Goal: Task Accomplishment & Management: Use online tool/utility

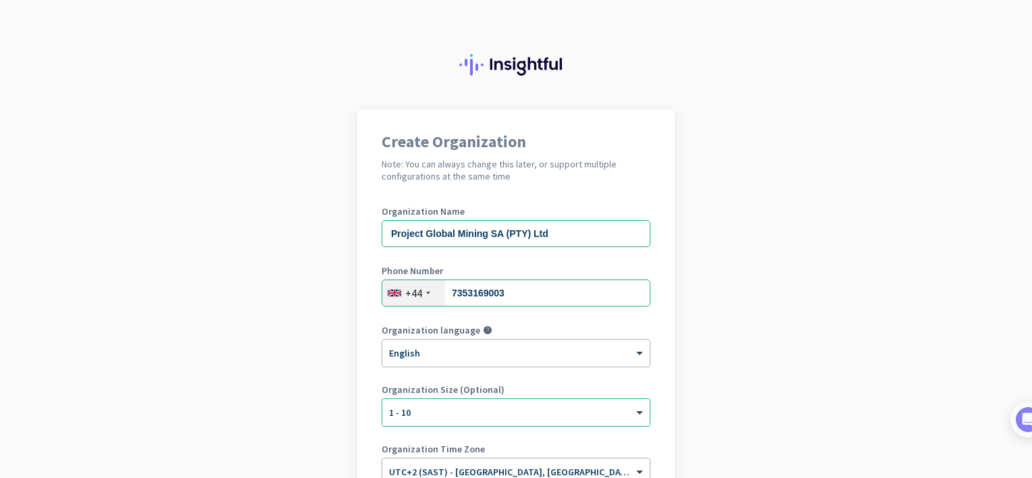
scroll to position [176, 0]
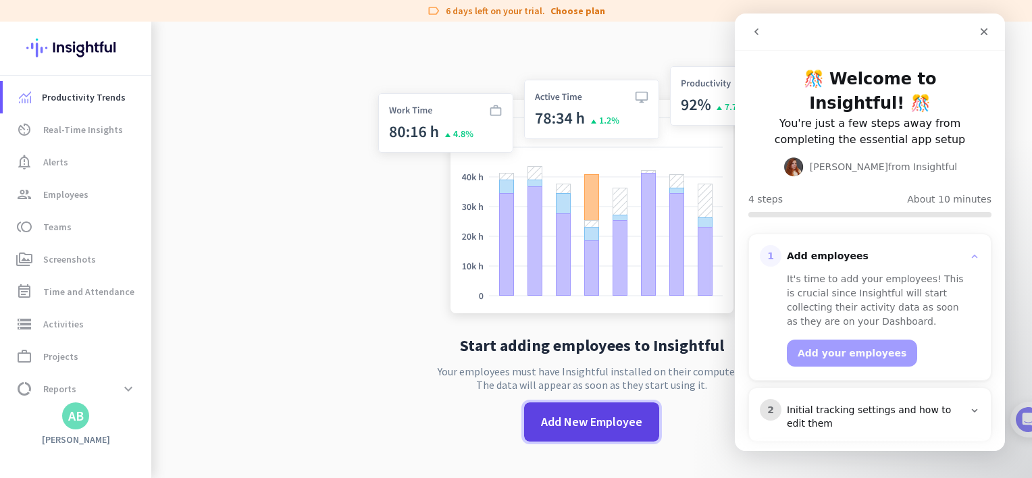
click at [573, 421] on span "Add New Employee" at bounding box center [591, 422] width 101 height 18
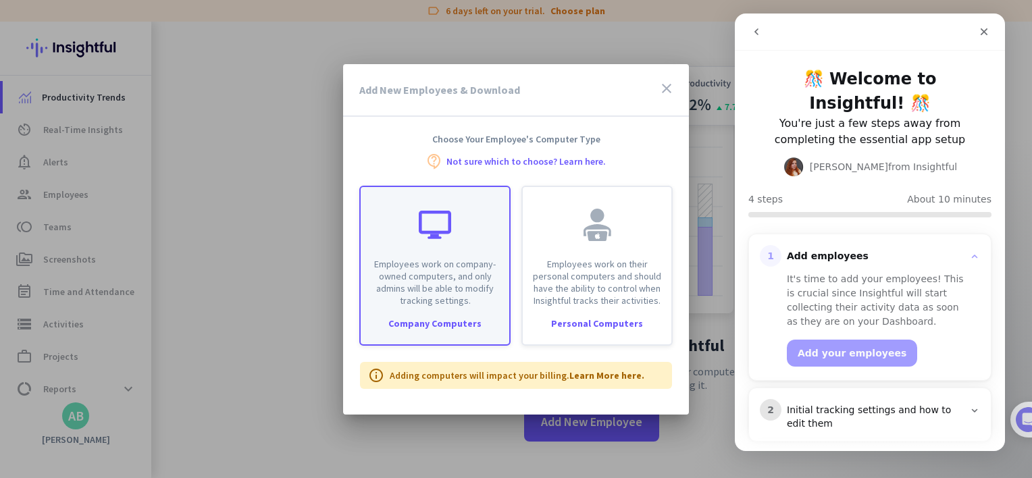
click at [412, 274] on p "Employees work on company-owned computers, and only admins will be able to modi…" at bounding box center [435, 282] width 132 height 49
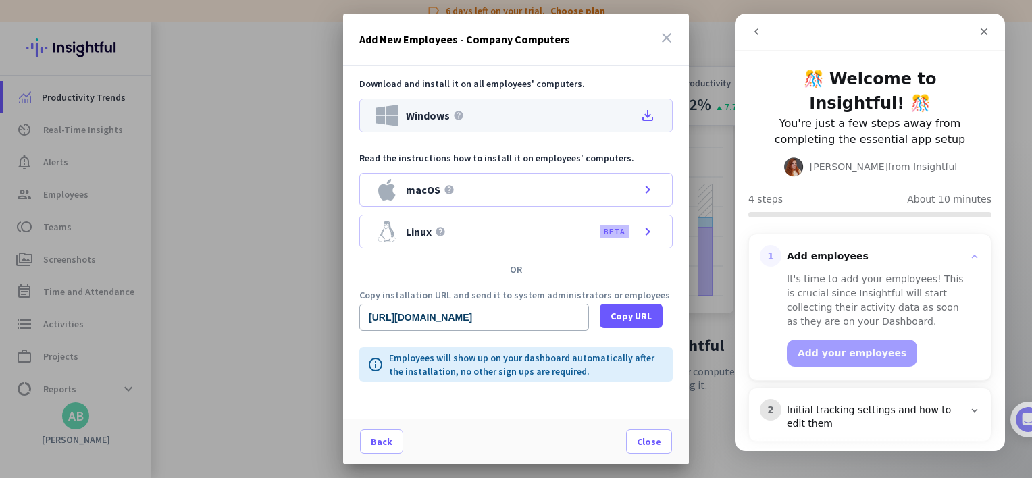
click at [603, 113] on div "Windows help file_download" at bounding box center [515, 116] width 313 height 34
click at [993, 31] on div "Close" at bounding box center [984, 32] width 24 height 24
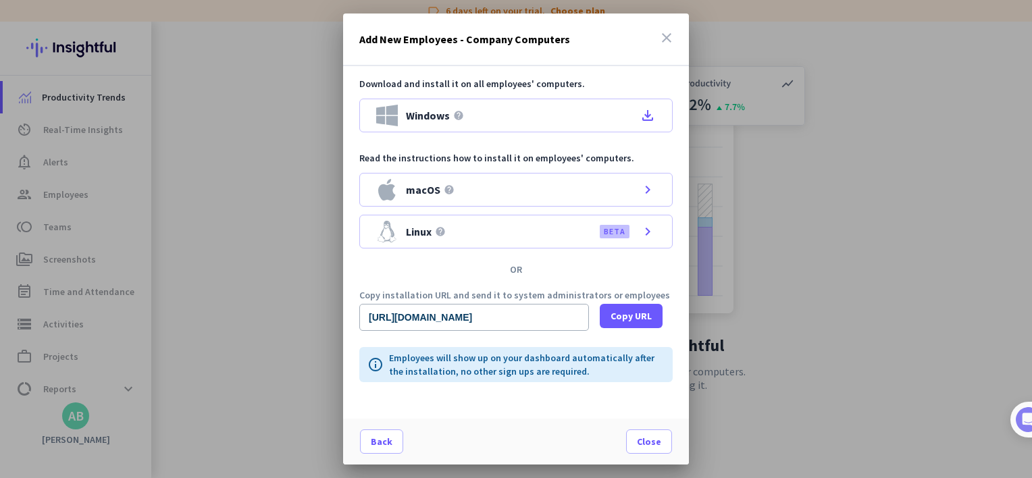
click at [666, 33] on icon "close" at bounding box center [666, 38] width 16 height 16
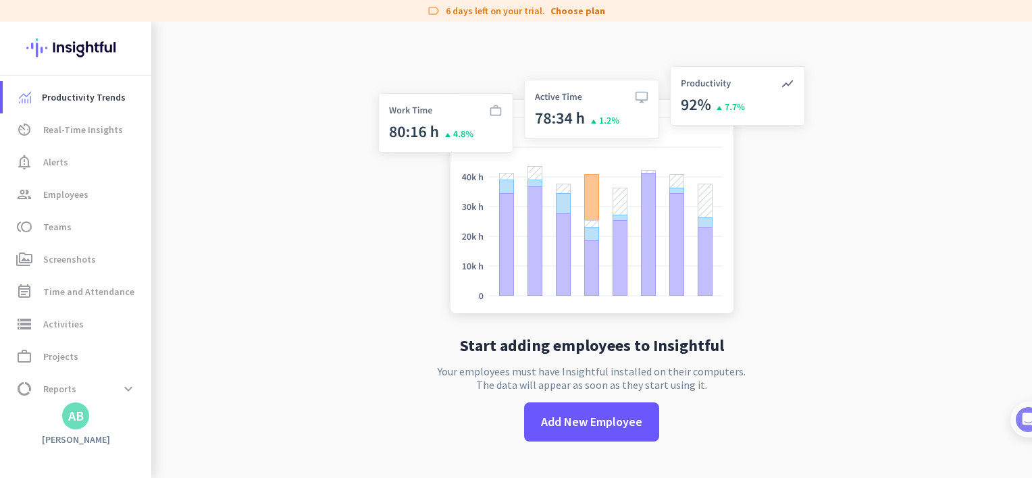
click at [283, 240] on app-no-employees "Start adding employees to Insightful Your employees must have Insightful instal…" at bounding box center [591, 261] width 881 height 478
